Goal: Task Accomplishment & Management: Use online tool/utility

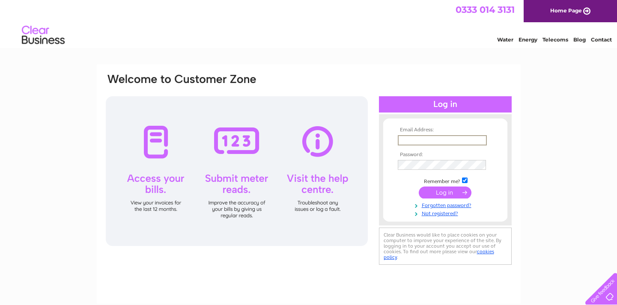
type input "adrian@henandcrask.com"
click at [445, 192] on input "submit" at bounding box center [444, 193] width 53 height 12
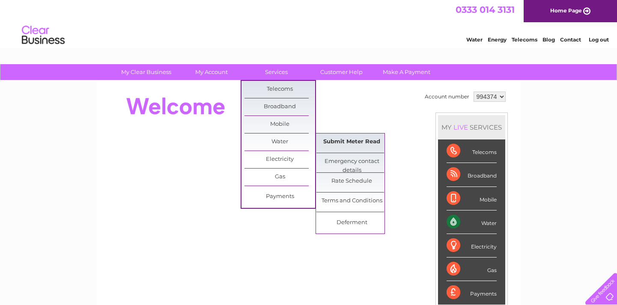
click at [342, 144] on link "Submit Meter Read" at bounding box center [351, 141] width 71 height 17
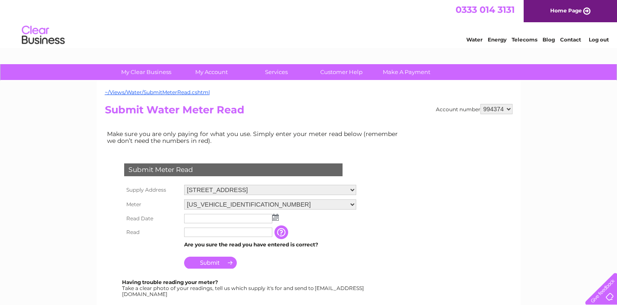
click at [203, 221] on td at bounding box center [270, 219] width 176 height 14
click at [274, 215] on img at bounding box center [275, 217] width 6 height 7
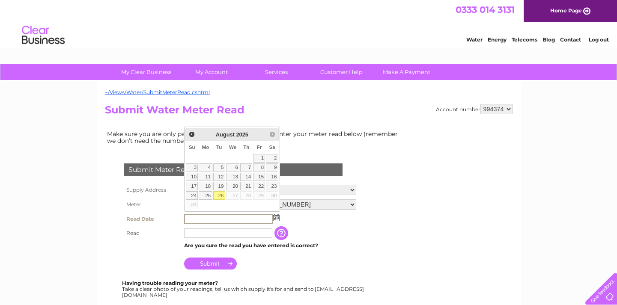
click at [219, 195] on link "26" at bounding box center [219, 195] width 12 height 9
type input "[DATE]"
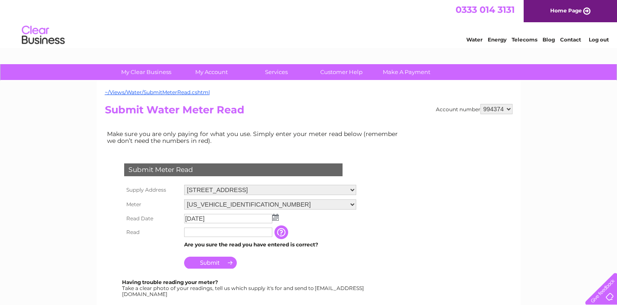
click at [202, 233] on input "text" at bounding box center [228, 232] width 88 height 9
type input "00097"
click at [213, 264] on input "Submit" at bounding box center [210, 263] width 53 height 12
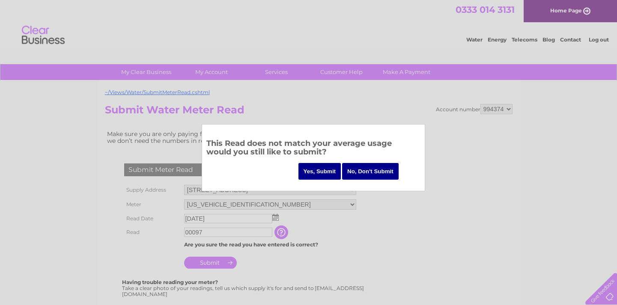
click at [318, 172] on input "Yes, Submit" at bounding box center [319, 171] width 43 height 17
